Goal: Information Seeking & Learning: Get advice/opinions

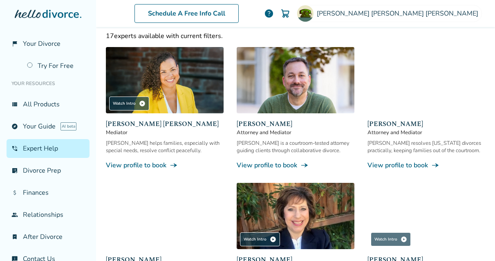
scroll to position [105, 0]
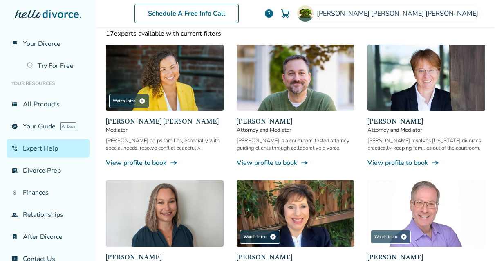
click at [394, 160] on link "View profile to book line_end_arrow_notch" at bounding box center [426, 162] width 118 height 9
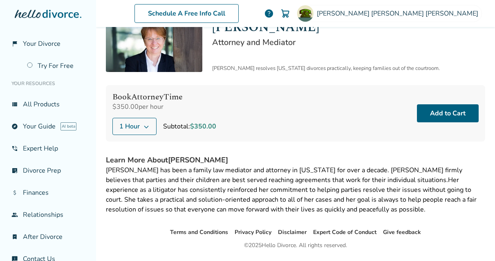
click at [155, 130] on button "1 Hour" at bounding box center [134, 126] width 44 height 17
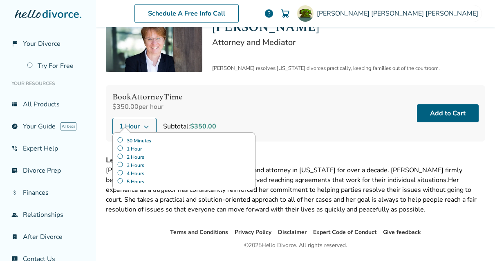
click at [139, 141] on label "30 Minutes" at bounding box center [184, 141] width 134 height 8
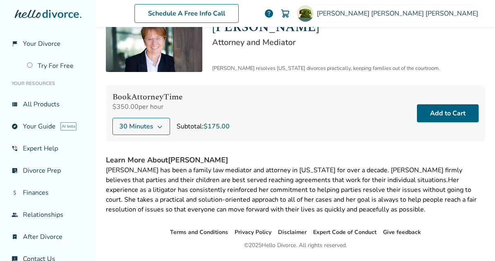
click at [324, 93] on div "Book Attorney Time $350.00 per hour 30 Minutes Subtotal: $175.00 Add to Cart" at bounding box center [295, 113] width 379 height 56
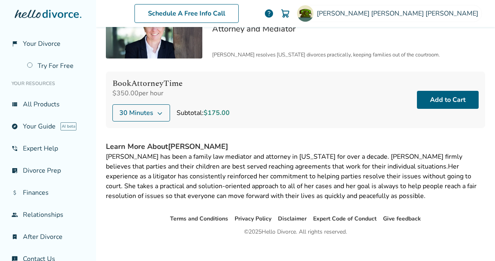
scroll to position [63, 0]
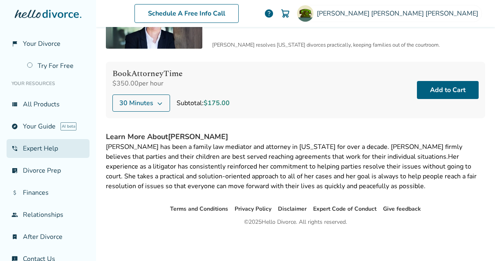
click at [34, 141] on link "phone_in_talk Expert Help" at bounding box center [48, 148] width 83 height 19
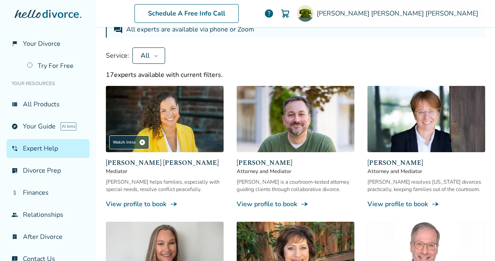
scroll to position [40, 0]
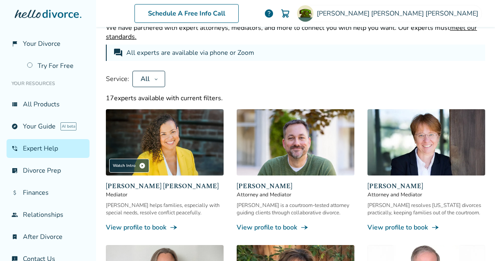
click at [155, 76] on icon at bounding box center [156, 79] width 4 height 7
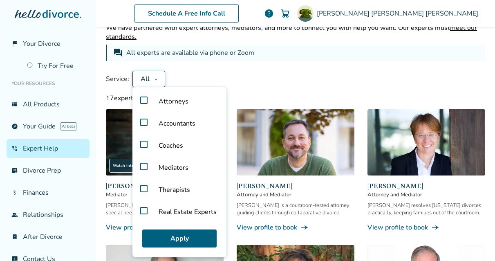
click at [140, 99] on label "Attorneys" at bounding box center [179, 101] width 87 height 22
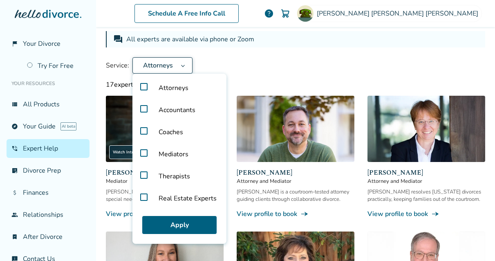
scroll to position [47, 0]
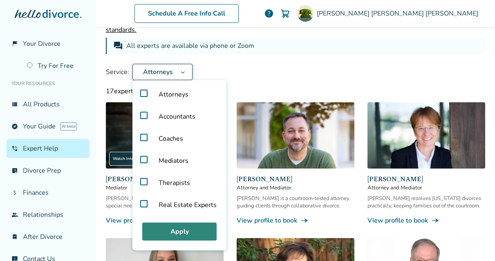
click at [180, 231] on button "Apply" at bounding box center [179, 231] width 74 height 18
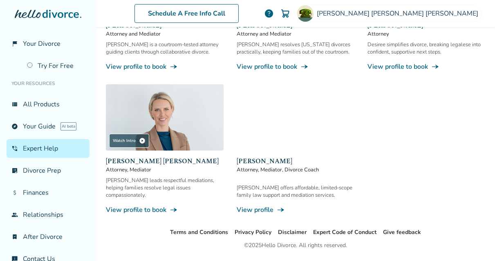
scroll to position [213, 0]
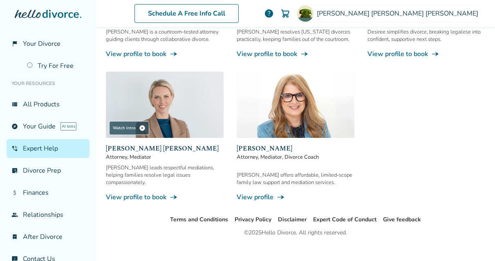
click at [262, 193] on link "View profile line_end_arrow_notch" at bounding box center [296, 197] width 118 height 9
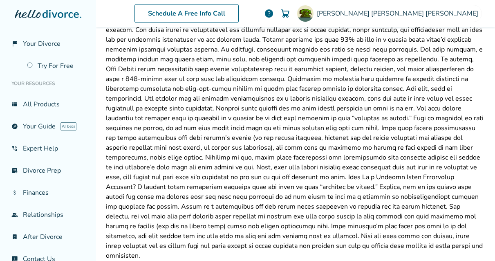
scroll to position [285, 0]
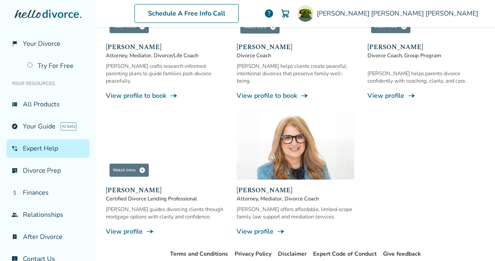
scroll to position [746, 0]
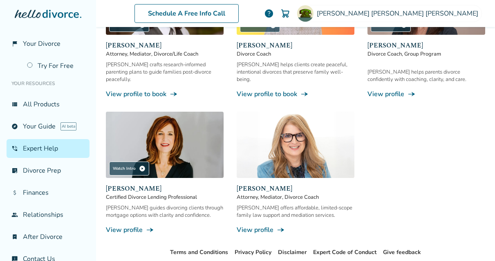
click at [272, 137] on img at bounding box center [296, 145] width 118 height 66
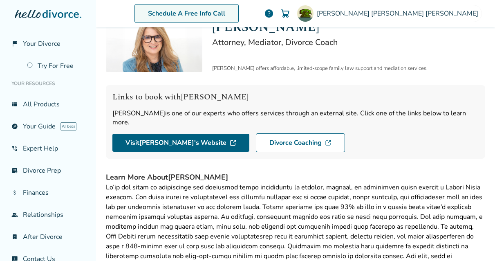
click at [239, 14] on link "Schedule A Free Info Call" at bounding box center [186, 13] width 104 height 19
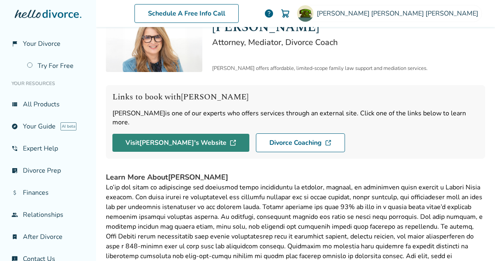
click at [181, 134] on link "Visit [PERSON_NAME] 's Website" at bounding box center [180, 143] width 137 height 18
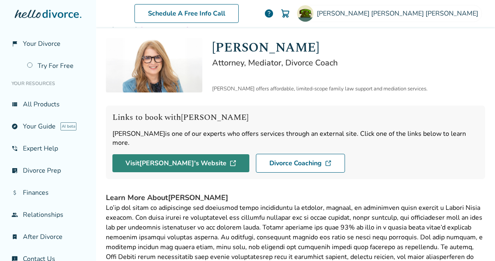
scroll to position [0, 0]
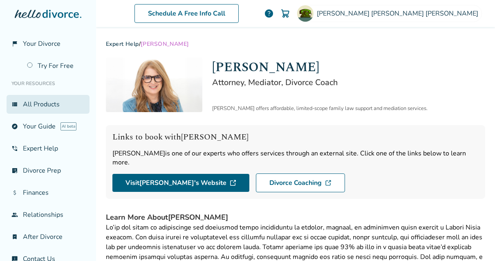
click at [45, 105] on link "view_list All Products" at bounding box center [48, 104] width 83 height 19
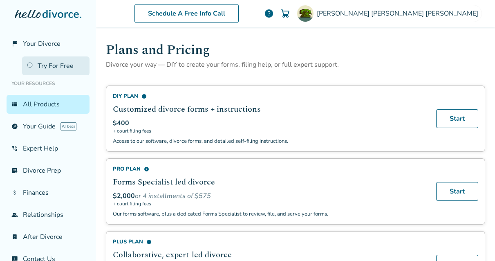
click at [43, 64] on link "Try For Free" at bounding box center [55, 65] width 67 height 19
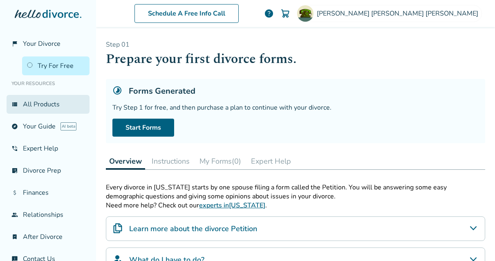
click at [40, 102] on link "view_list All Products" at bounding box center [48, 104] width 83 height 19
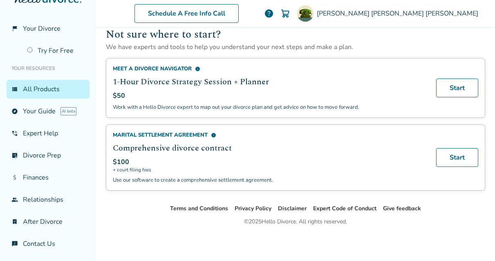
scroll to position [552, 0]
click at [41, 134] on link "phone_in_talk Expert Help" at bounding box center [48, 133] width 83 height 19
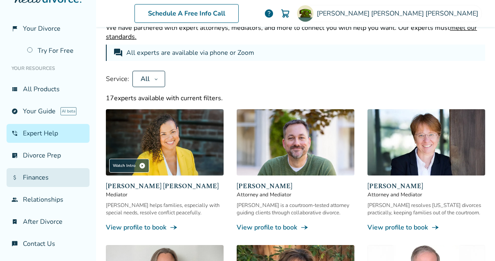
click at [38, 173] on link "attach_money Finances" at bounding box center [48, 177] width 83 height 19
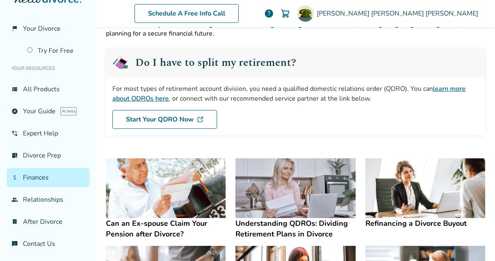
click at [41, 186] on ul "Your Resources view_list All Products explore Your Guide AI beta phone_in_talk …" at bounding box center [48, 156] width 83 height 193
click at [43, 198] on link "group Relationships" at bounding box center [48, 199] width 83 height 19
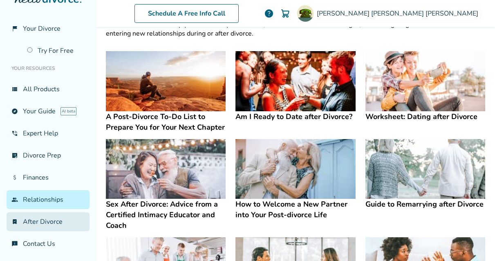
click at [44, 220] on link "bookmark_check After Divorce" at bounding box center [48, 221] width 83 height 19
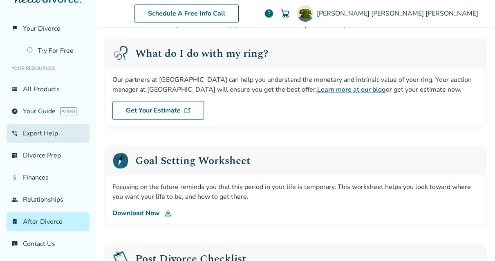
click at [38, 132] on link "phone_in_talk Expert Help" at bounding box center [48, 133] width 83 height 19
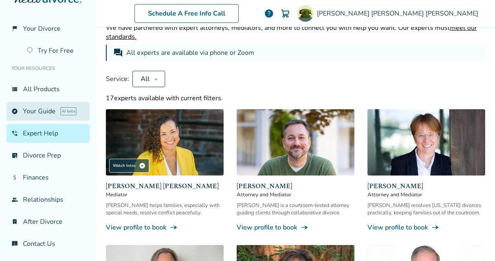
click at [39, 108] on link "explore Your Guide AI beta" at bounding box center [48, 111] width 83 height 19
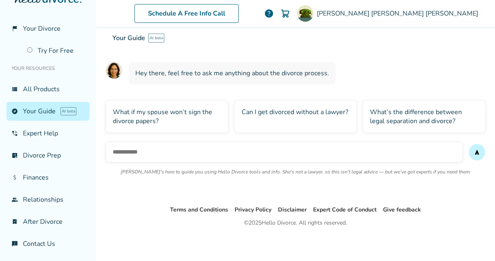
scroll to position [56, 0]
click at [156, 112] on div "What if my spouse won’t sign the divorce papers?" at bounding box center [167, 116] width 122 height 32
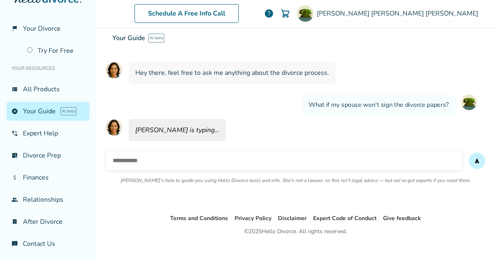
scroll to position [65, 0]
